Goal: Task Accomplishment & Management: Manage account settings

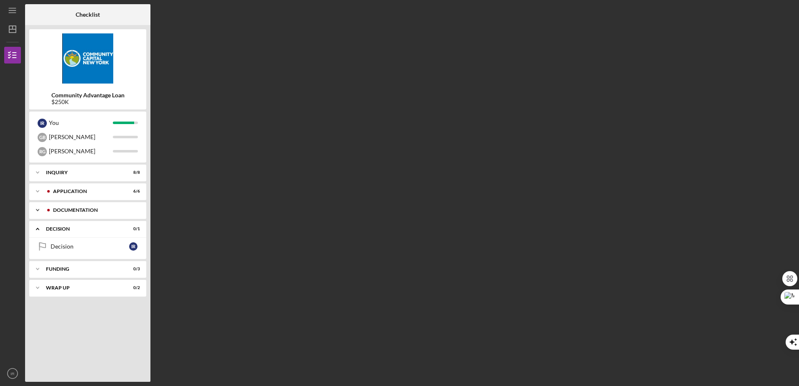
click at [36, 209] on icon "Icon/Expander" at bounding box center [37, 210] width 17 height 17
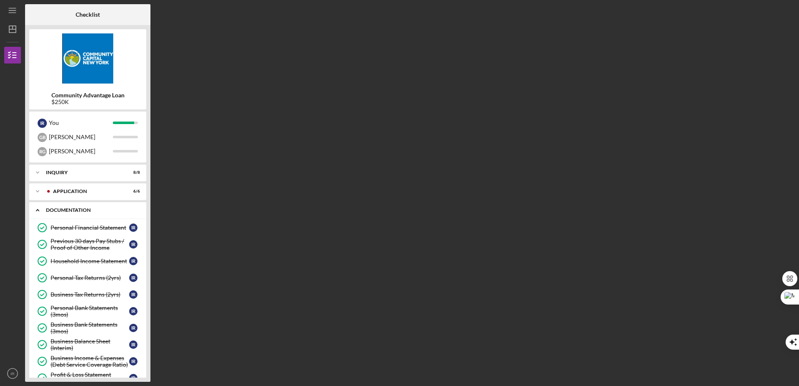
click at [35, 209] on icon "Icon/Expander" at bounding box center [37, 210] width 17 height 17
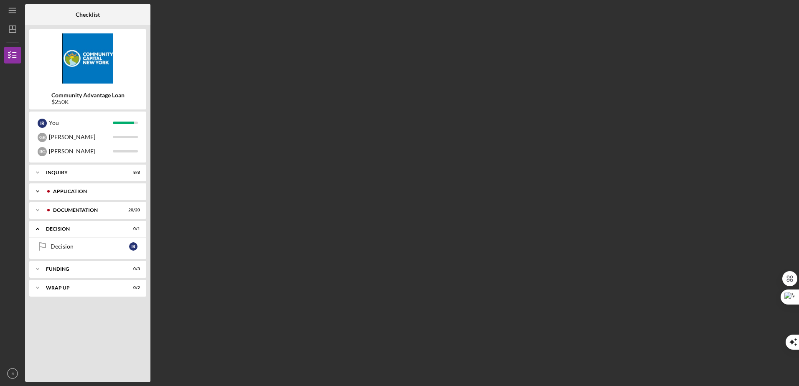
click at [37, 192] on icon "Icon/Expander" at bounding box center [37, 191] width 17 height 17
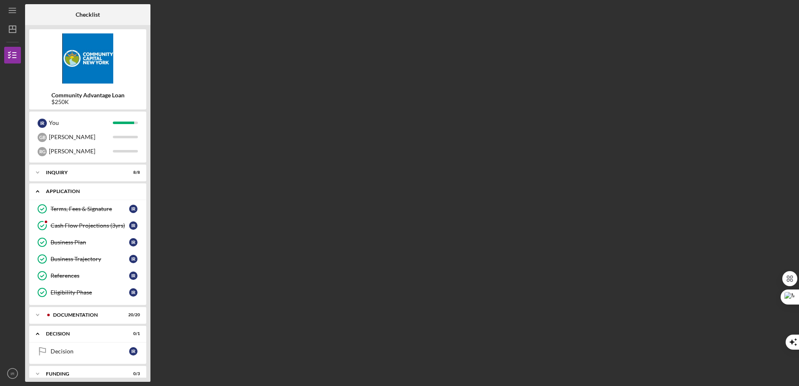
click at [38, 189] on icon "Icon/Expander" at bounding box center [37, 191] width 17 height 17
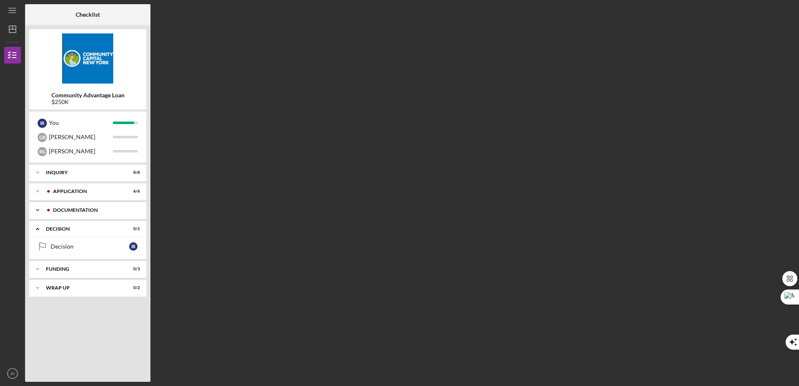
click at [36, 209] on icon "Icon/Expander" at bounding box center [37, 210] width 17 height 17
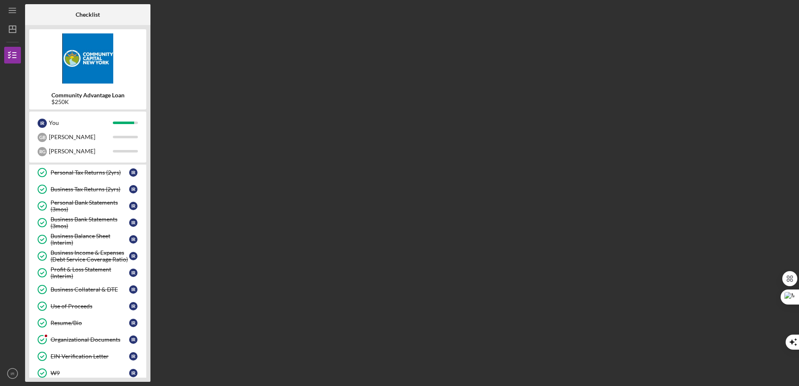
scroll to position [42, 0]
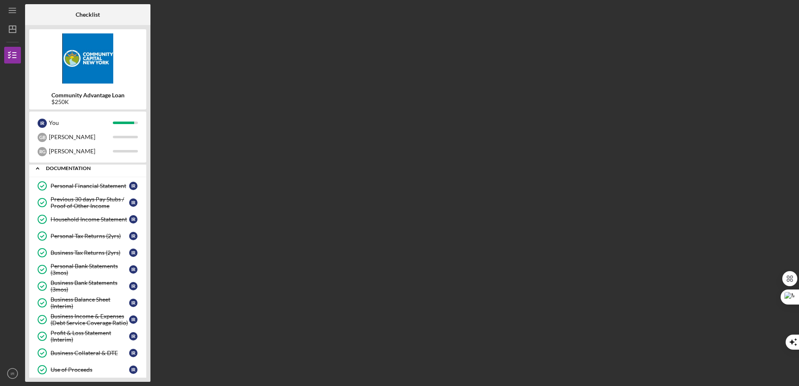
click at [39, 168] on icon "Icon/Expander" at bounding box center [37, 168] width 17 height 17
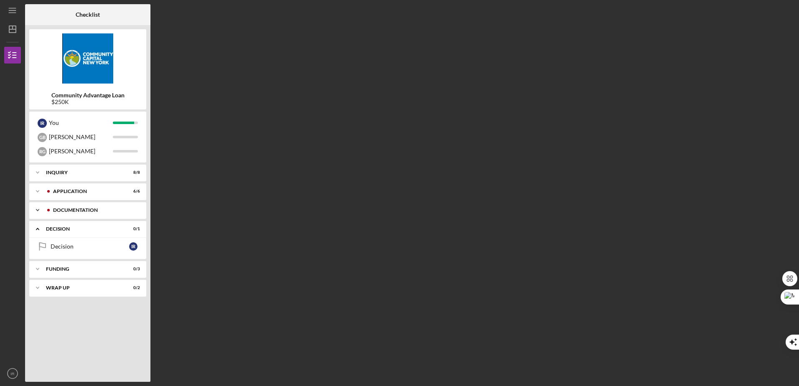
scroll to position [0, 0]
click at [110, 243] on link "Decision Decision I R" at bounding box center [87, 246] width 109 height 17
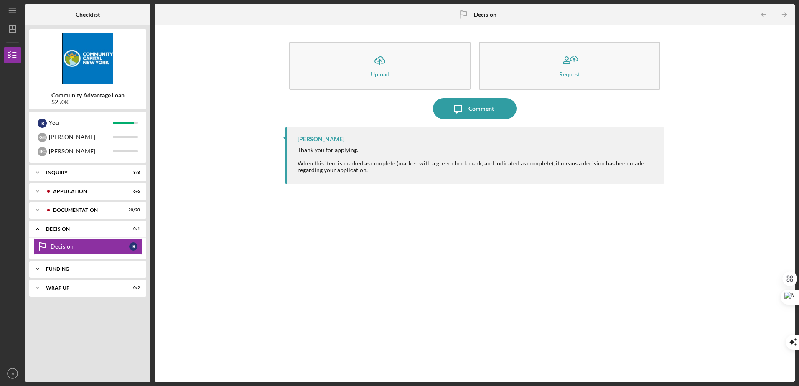
click at [95, 265] on div "Icon/Expander Funding 0 / 3" at bounding box center [87, 269] width 117 height 17
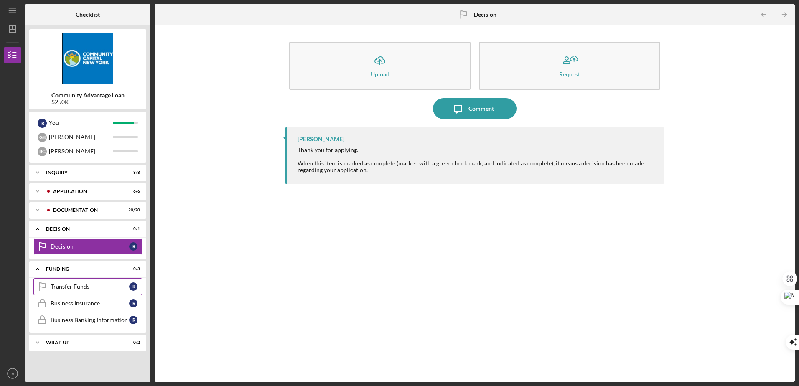
click at [82, 279] on link "Transfer Funds Transfer Funds I R" at bounding box center [87, 286] width 109 height 17
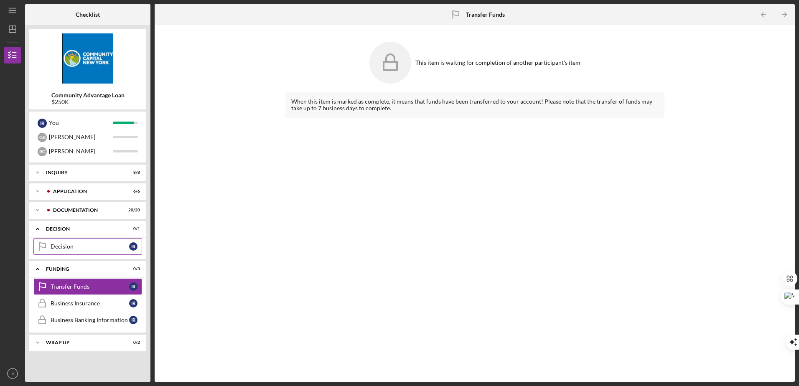
click at [83, 249] on div "Decision" at bounding box center [90, 246] width 79 height 7
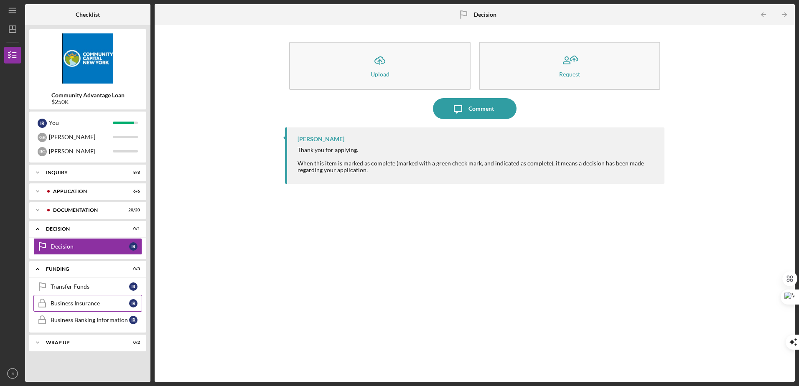
click at [82, 304] on div "Business Insurance" at bounding box center [90, 303] width 79 height 7
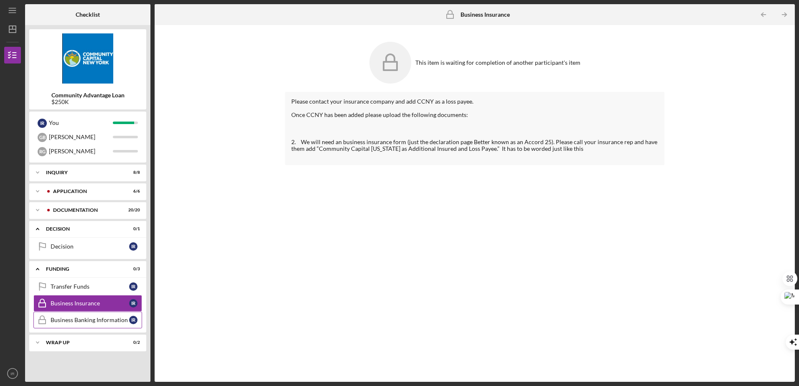
click at [110, 317] on div "Business Banking Information" at bounding box center [90, 320] width 79 height 7
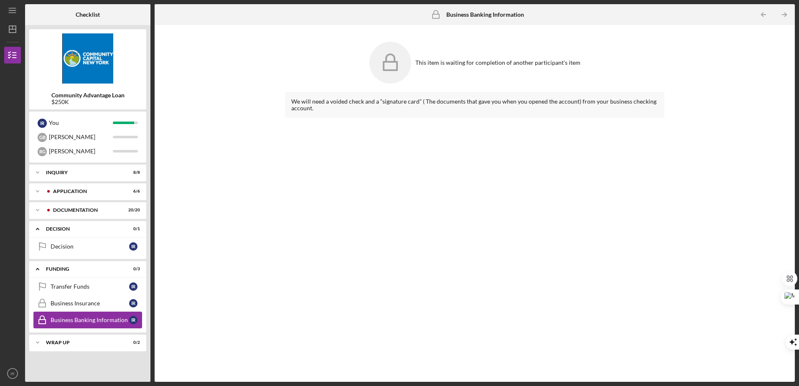
drag, startPoint x: 80, startPoint y: 340, endPoint x: 87, endPoint y: 321, distance: 21.0
click at [80, 339] on div "Icon/Expander Wrap up 0 / 2" at bounding box center [87, 342] width 117 height 17
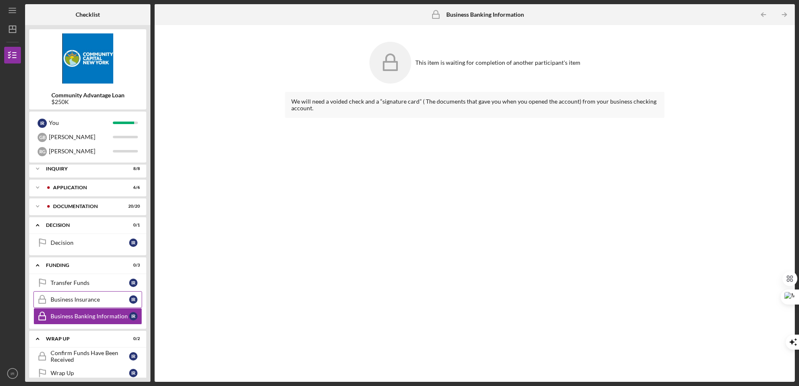
scroll to position [16, 0]
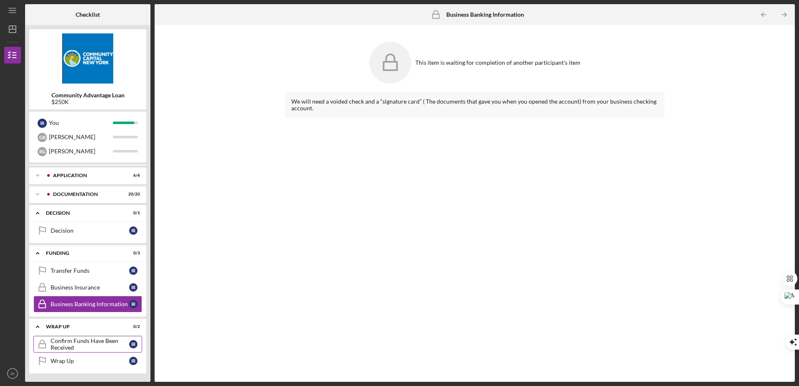
click at [91, 344] on div "Confirm Funds Have Been Received" at bounding box center [90, 344] width 79 height 13
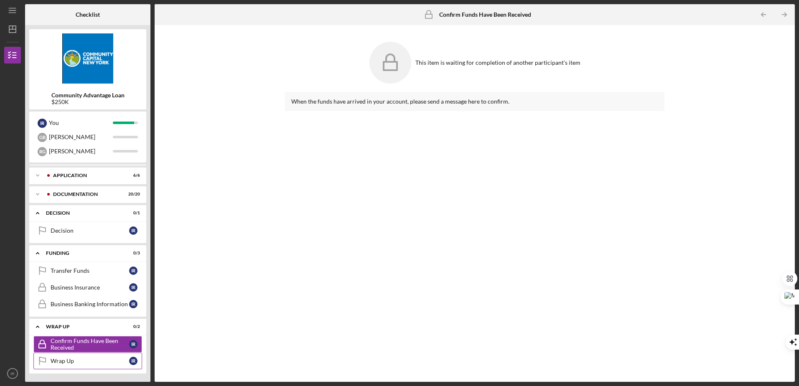
click at [89, 358] on div "Wrap Up" at bounding box center [90, 361] width 79 height 7
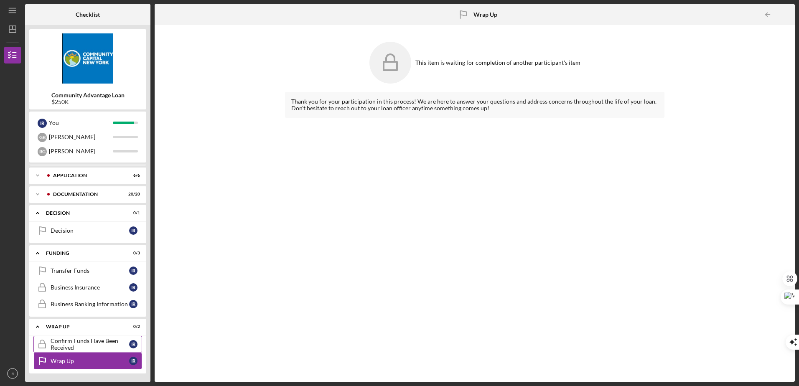
click at [92, 344] on div "Confirm Funds Have Been Received" at bounding box center [90, 344] width 79 height 13
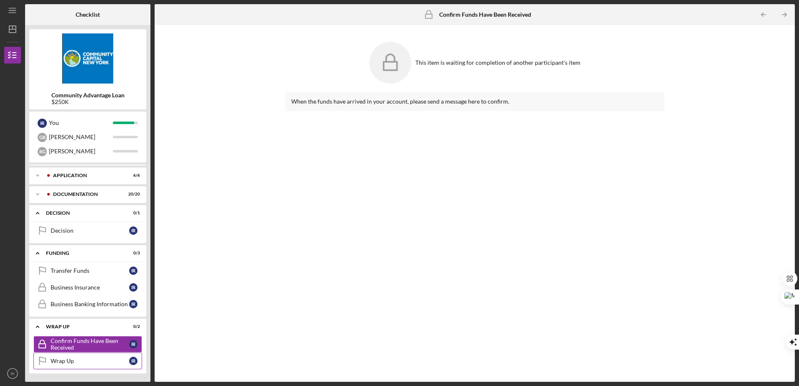
click at [94, 355] on link "Wrap Up Wrap Up I R" at bounding box center [87, 361] width 109 height 17
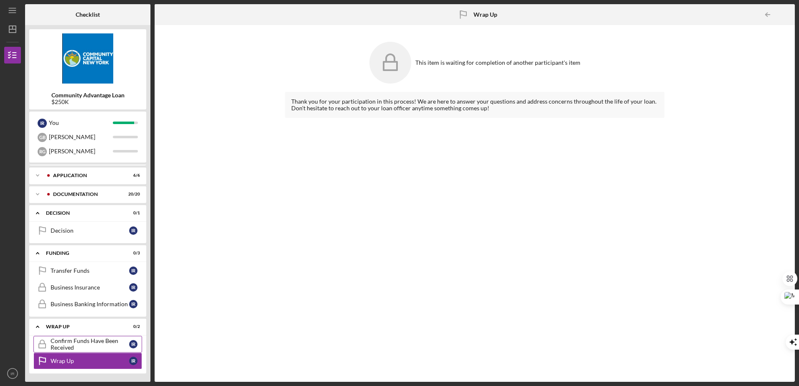
click at [97, 346] on div "Confirm Funds Have Been Received" at bounding box center [90, 344] width 79 height 13
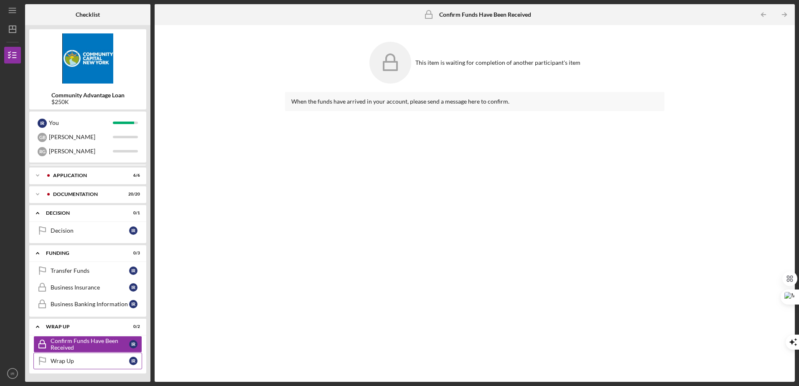
click at [96, 356] on link "Wrap Up Wrap Up I R" at bounding box center [87, 361] width 109 height 17
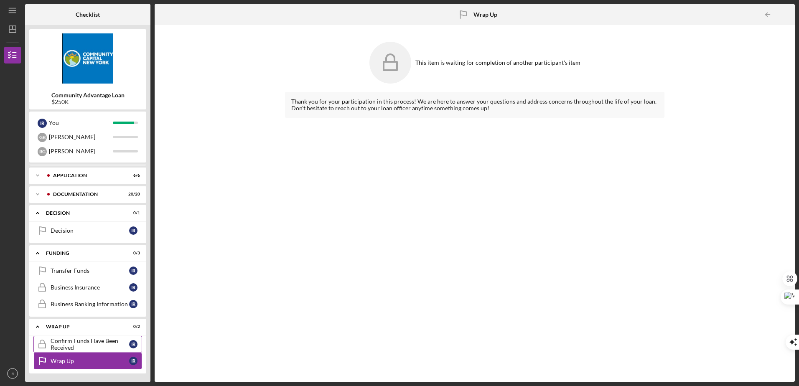
click at [98, 345] on div "Confirm Funds Have Been Received" at bounding box center [90, 344] width 79 height 13
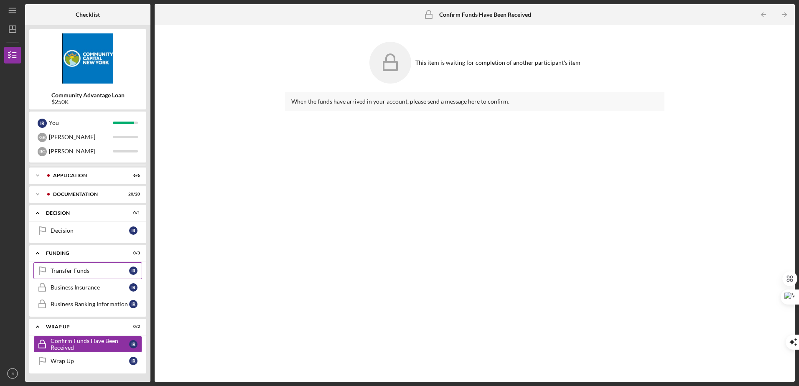
click at [88, 268] on div "Transfer Funds" at bounding box center [90, 270] width 79 height 7
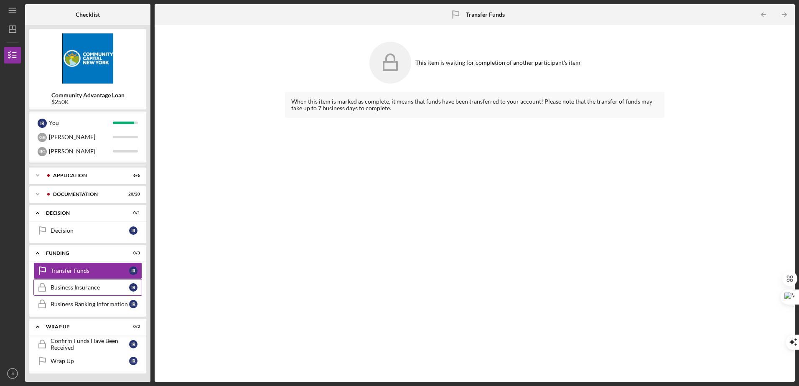
click at [88, 281] on link "Business Insurance Business Insurance I R" at bounding box center [87, 287] width 109 height 17
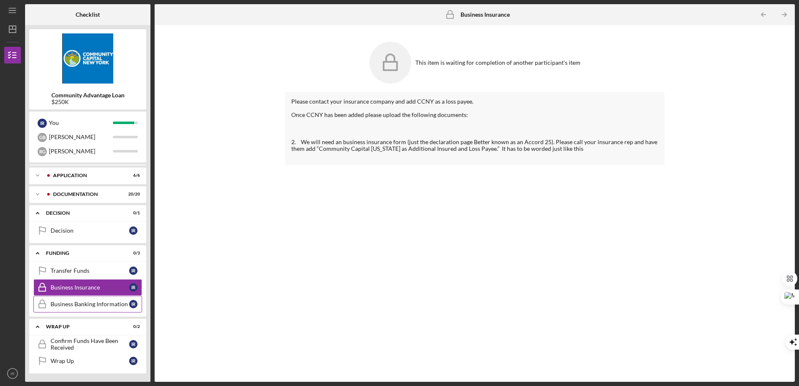
click at [94, 299] on link "Business Banking Information Business Banking Information I R" at bounding box center [87, 304] width 109 height 17
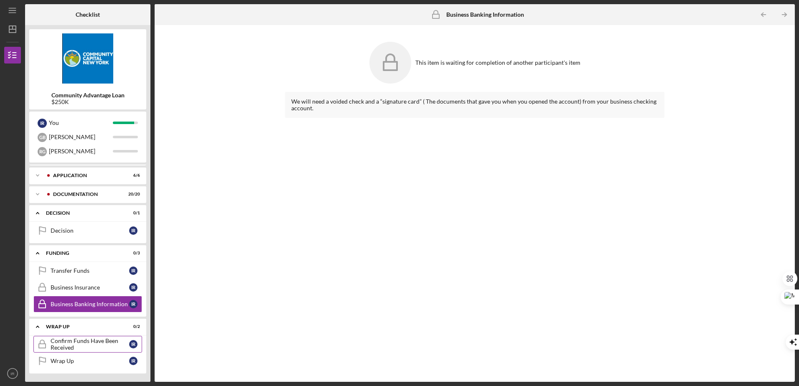
click at [99, 339] on div "Confirm Funds Have Been Received" at bounding box center [90, 344] width 79 height 13
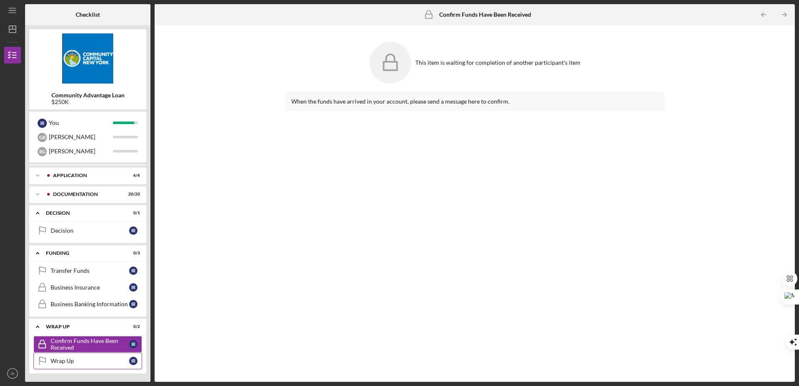
click at [90, 355] on link "Wrap Up Wrap Up I R" at bounding box center [87, 361] width 109 height 17
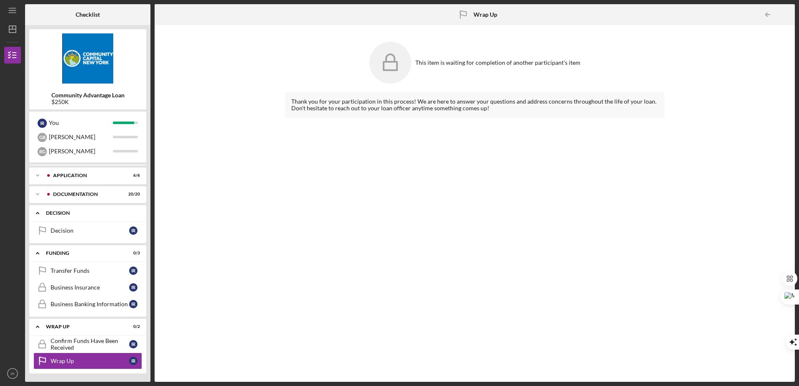
click at [39, 213] on icon "Icon/Expander" at bounding box center [37, 213] width 17 height 17
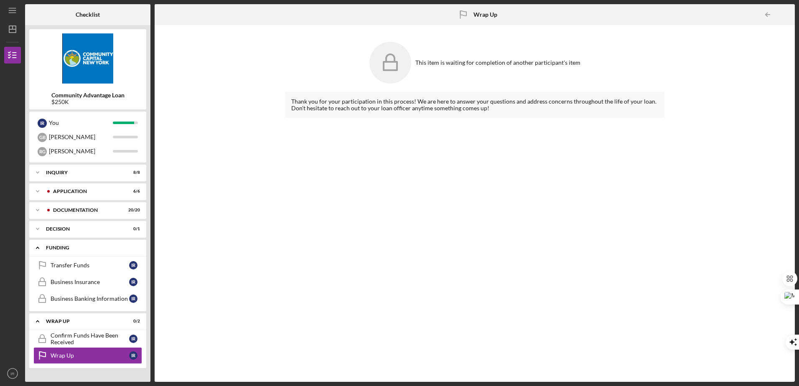
click at [40, 246] on icon "Icon/Expander" at bounding box center [37, 247] width 17 height 17
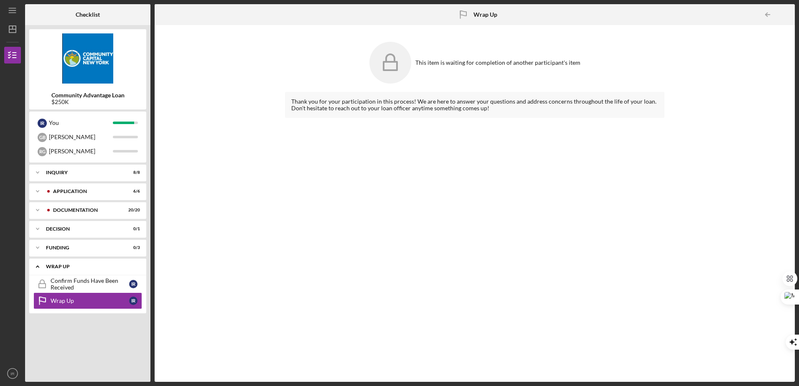
click at [39, 265] on icon "Icon/Expander" at bounding box center [37, 266] width 17 height 17
